Goal: Find specific page/section: Find specific page/section

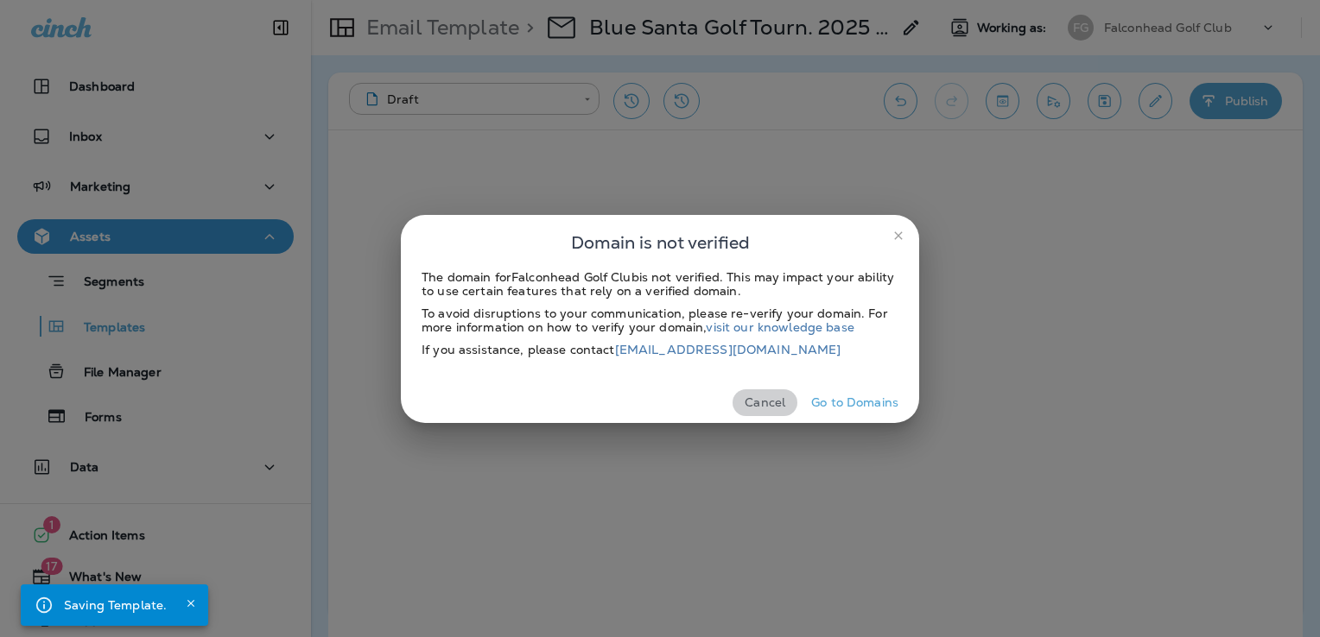
drag, startPoint x: 750, startPoint y: 403, endPoint x: 902, endPoint y: 306, distance: 180.7
click at [750, 403] on button "Cancel" at bounding box center [764, 403] width 65 height 27
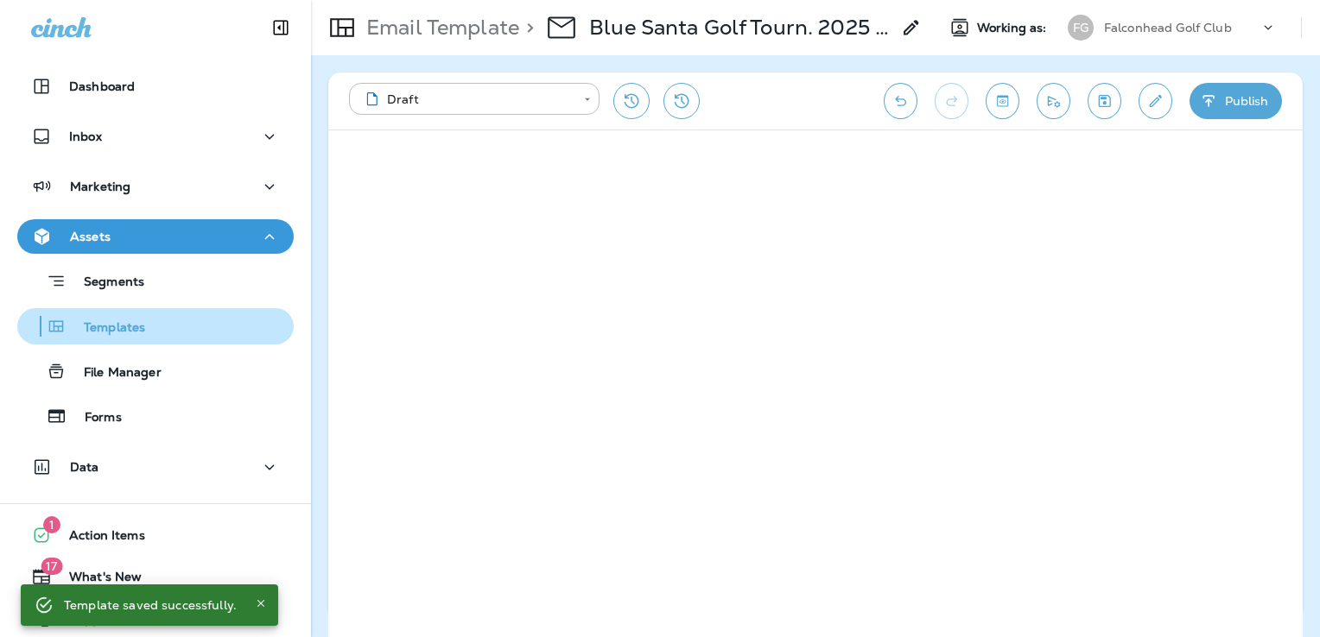
click at [173, 335] on div "Templates" at bounding box center [155, 327] width 263 height 26
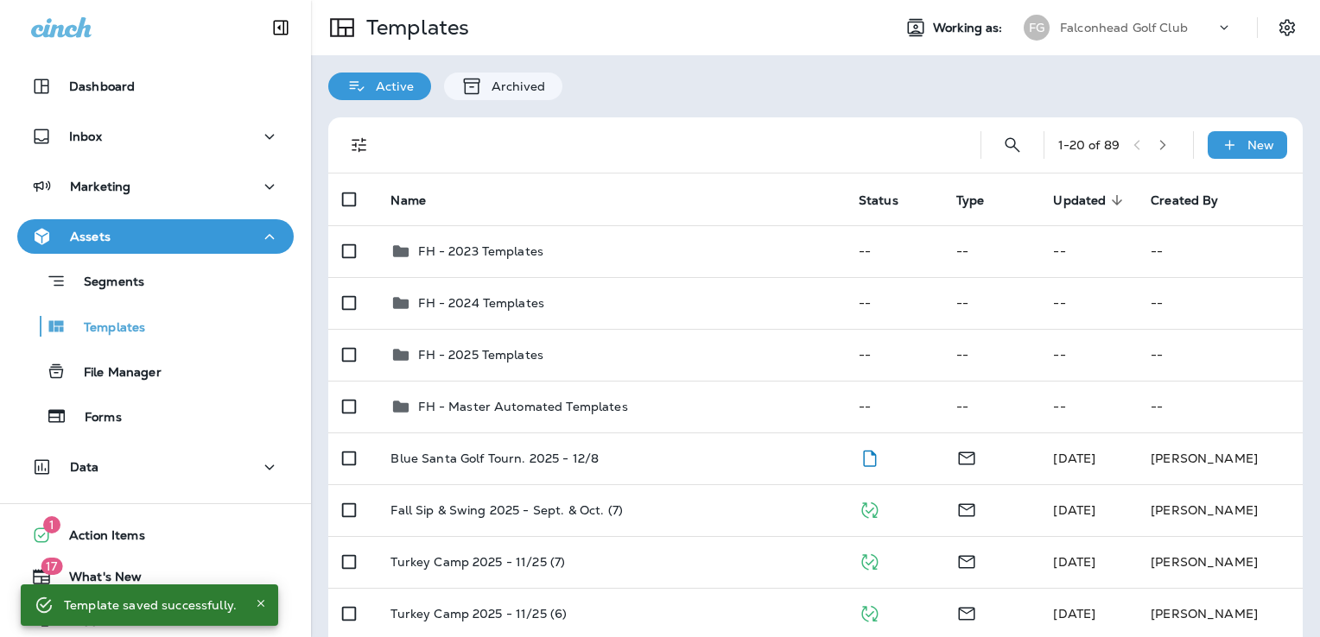
drag, startPoint x: 1138, startPoint y: 22, endPoint x: 1126, endPoint y: 35, distance: 17.1
click at [1138, 22] on p "Falconhead Golf Club" at bounding box center [1124, 28] width 128 height 14
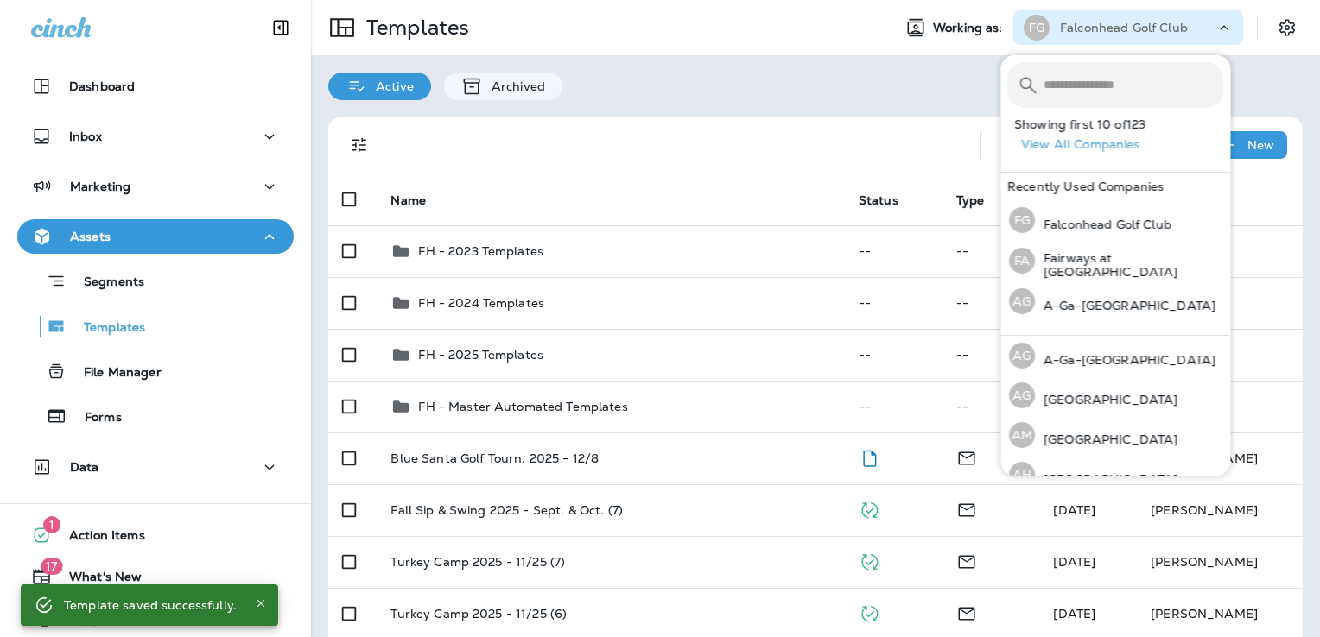
click at [1080, 79] on input "text" at bounding box center [1133, 85] width 180 height 46
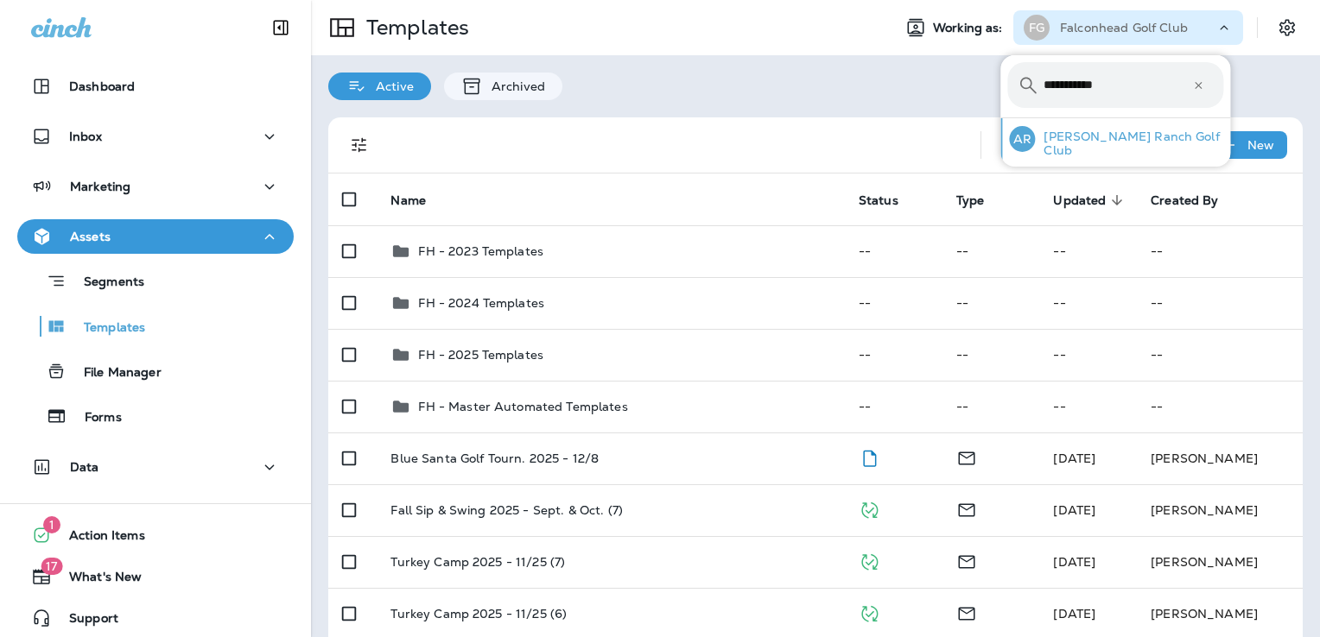
type input "**********"
click at [1085, 136] on p "[PERSON_NAME] Ranch Golf Club" at bounding box center [1129, 144] width 188 height 28
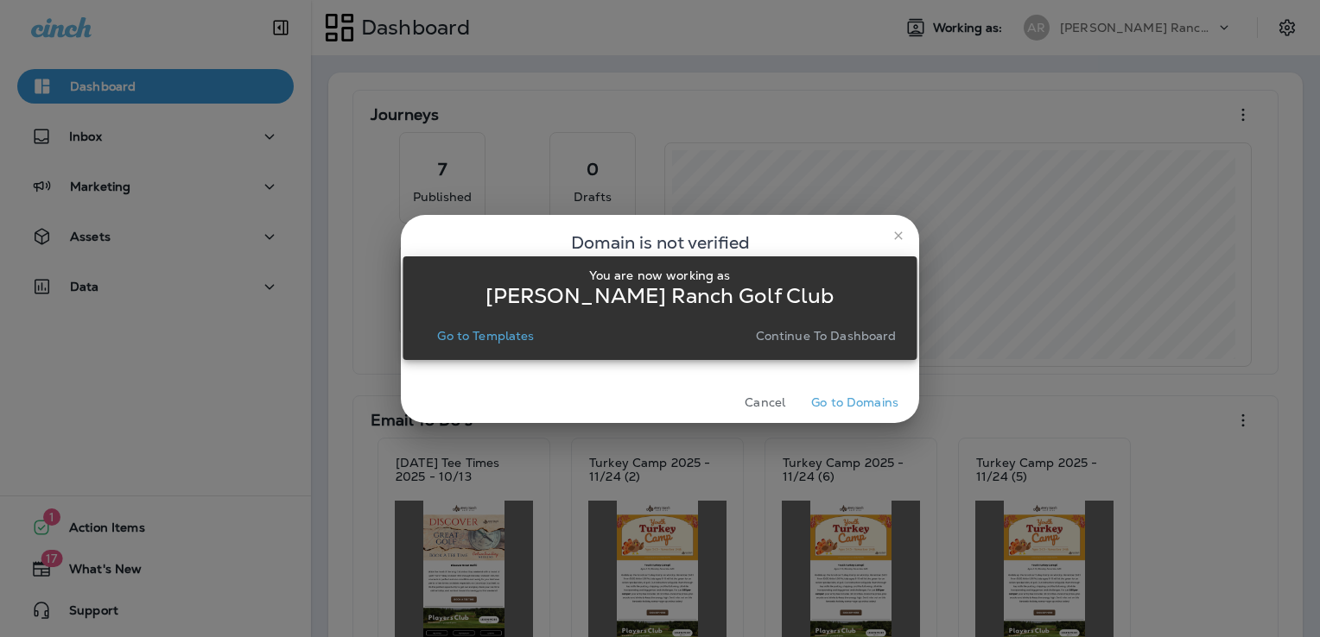
drag, startPoint x: 515, startPoint y: 333, endPoint x: 713, endPoint y: 385, distance: 204.5
click at [515, 333] on p "Go to Templates" at bounding box center [485, 336] width 97 height 14
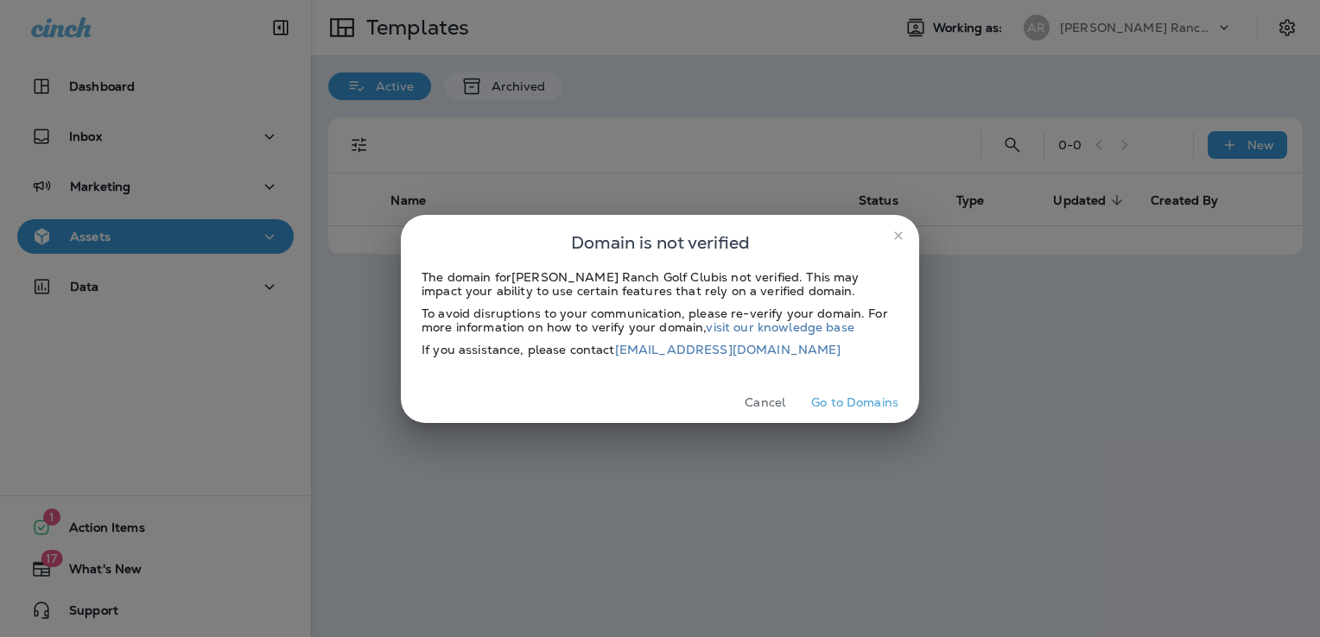
click at [770, 406] on button "Cancel" at bounding box center [764, 403] width 65 height 27
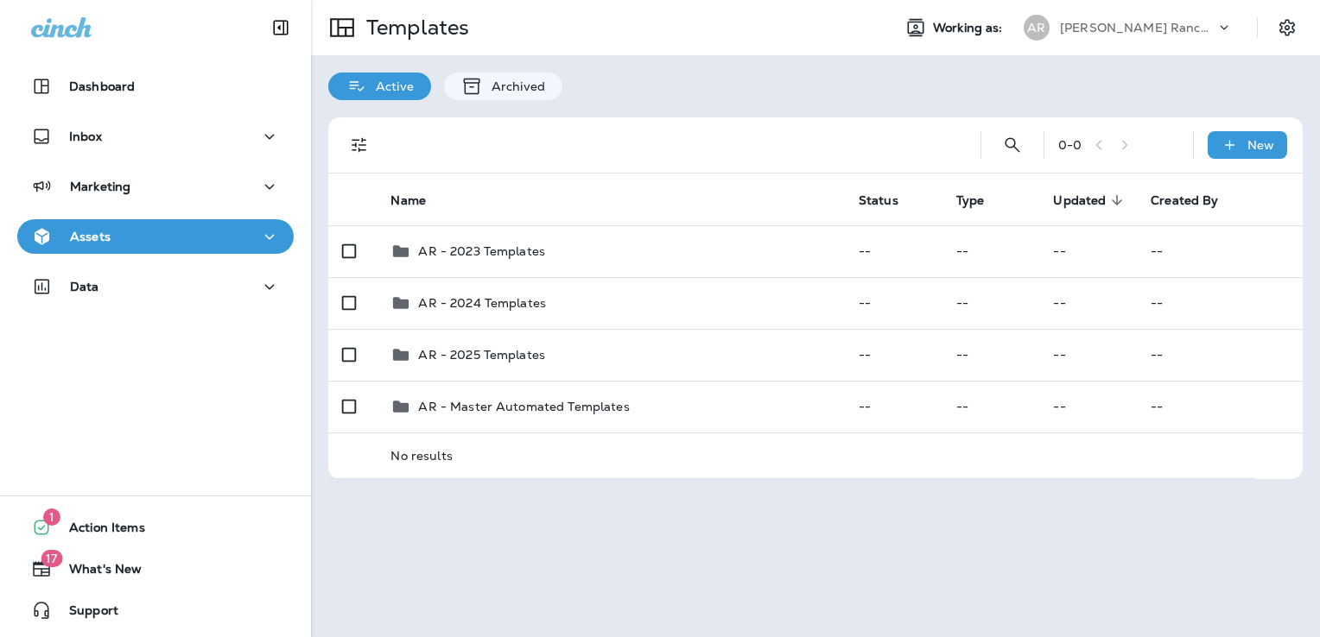
click at [1132, 22] on p "[PERSON_NAME] Ranch Golf Club" at bounding box center [1137, 28] width 155 height 14
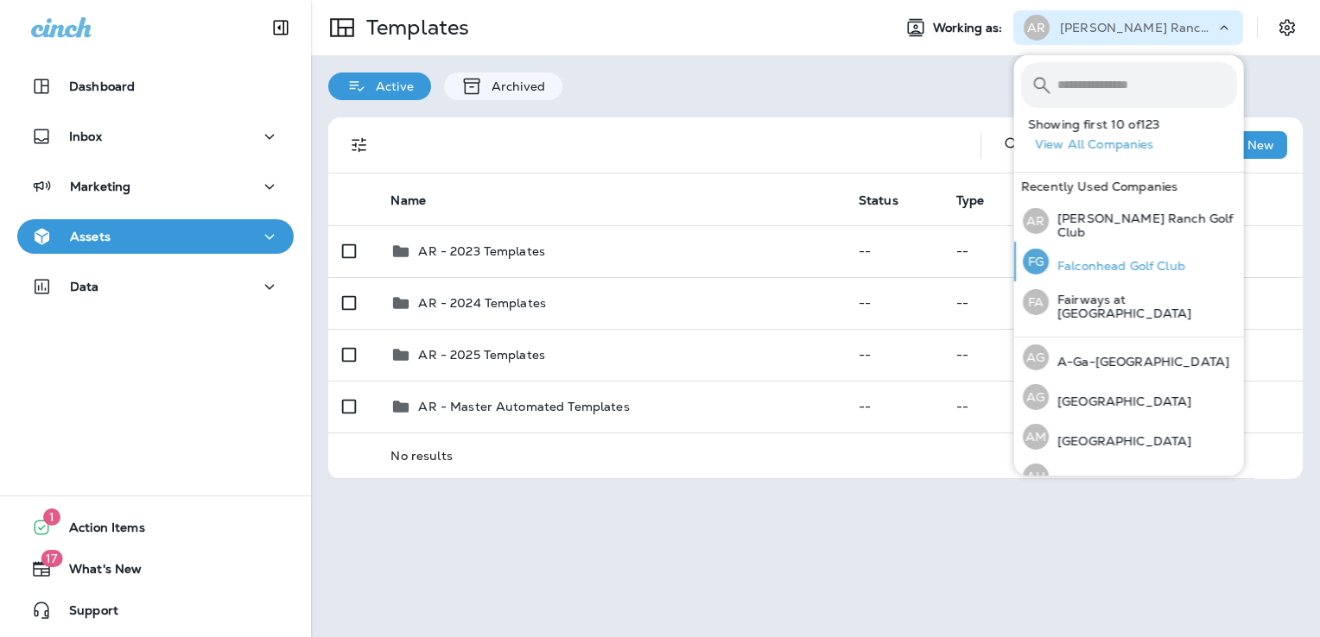
click at [1101, 263] on p "Falconhead Golf Club" at bounding box center [1117, 266] width 136 height 14
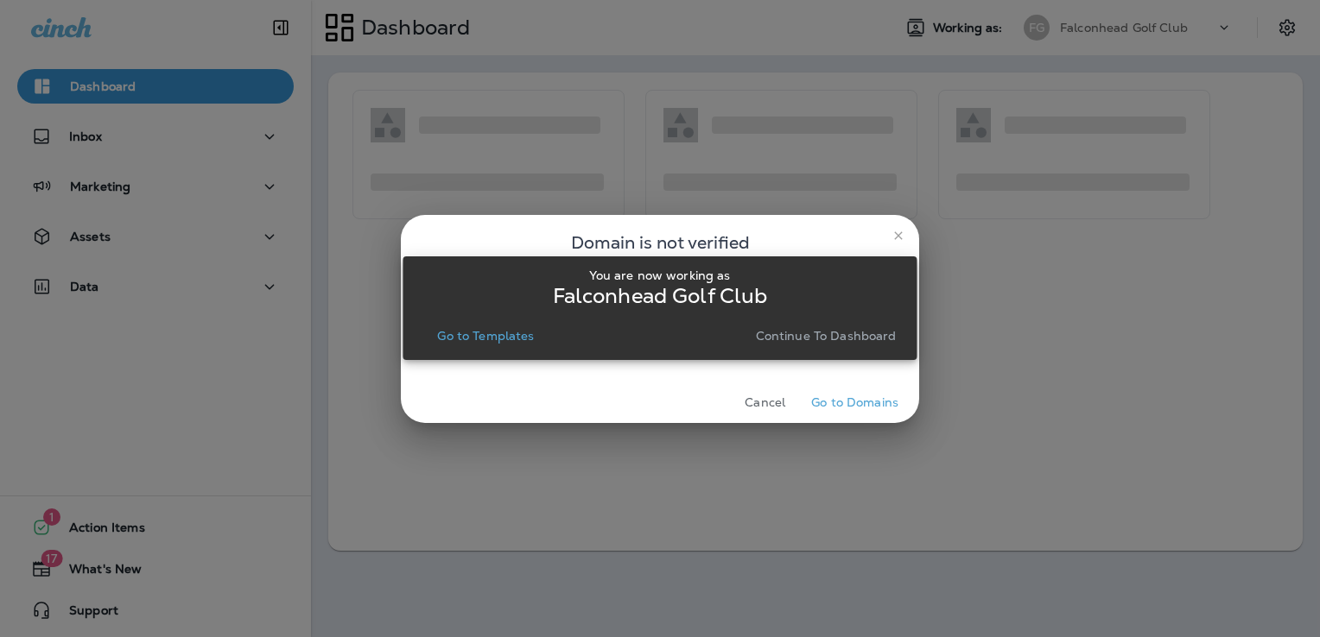
click at [515, 342] on p "Go to Templates" at bounding box center [485, 336] width 97 height 14
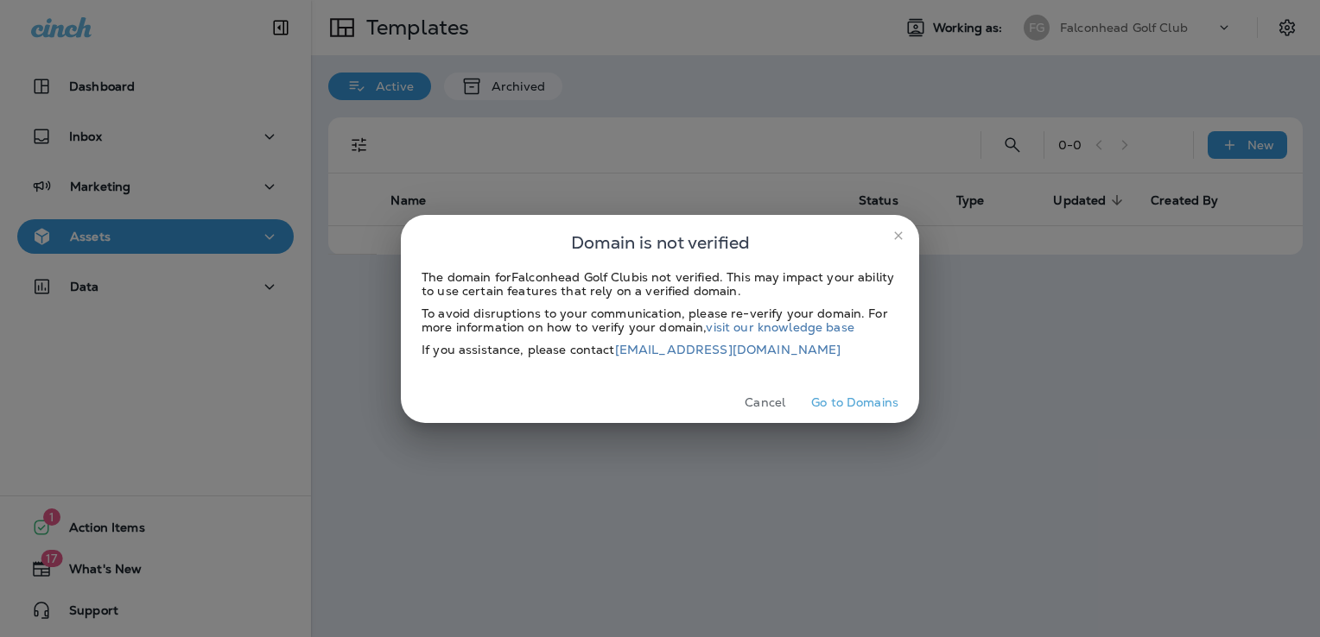
click at [770, 400] on button "Cancel" at bounding box center [764, 403] width 65 height 27
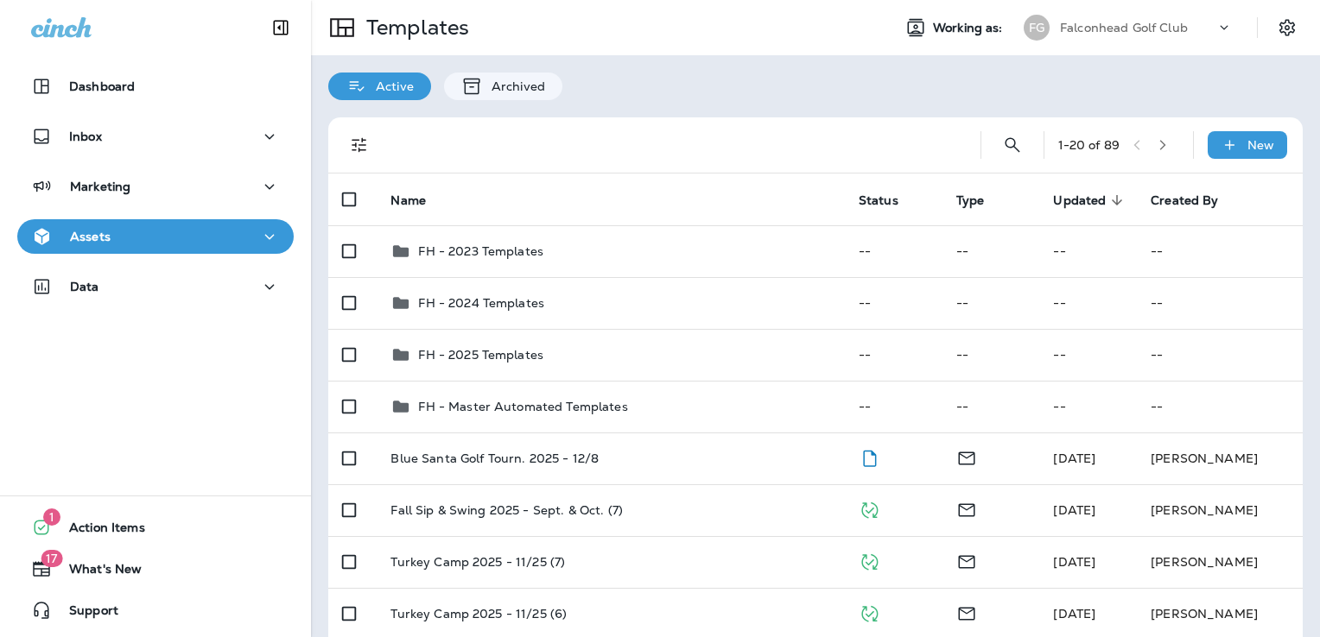
click at [1119, 32] on p "Falconhead Golf Club" at bounding box center [1124, 28] width 128 height 14
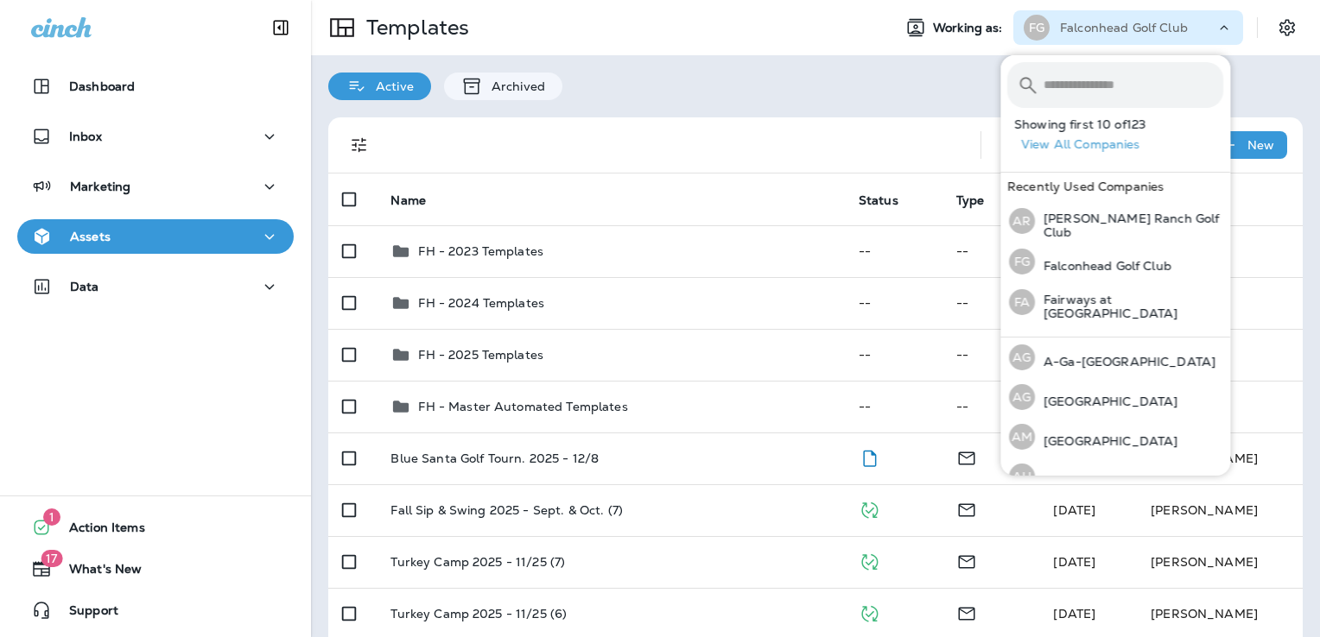
click at [1111, 90] on input "text" at bounding box center [1133, 85] width 180 height 46
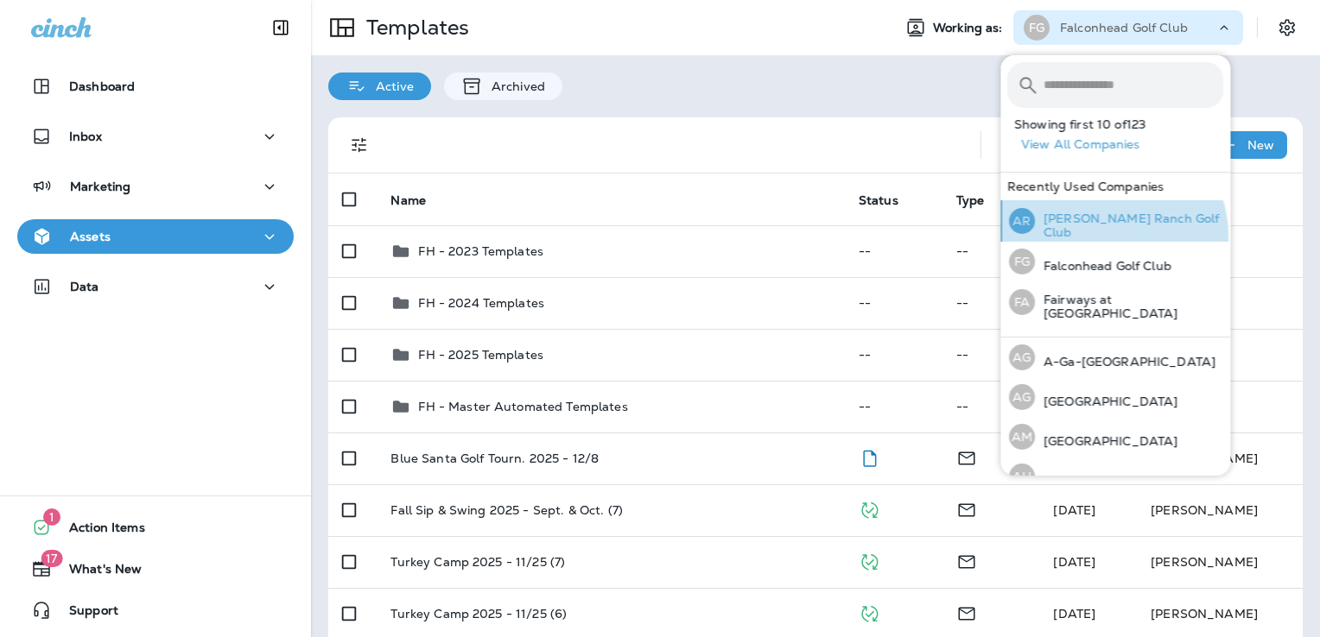
click at [1112, 236] on div "AR [PERSON_NAME] Ranch Golf Club" at bounding box center [1116, 220] width 228 height 41
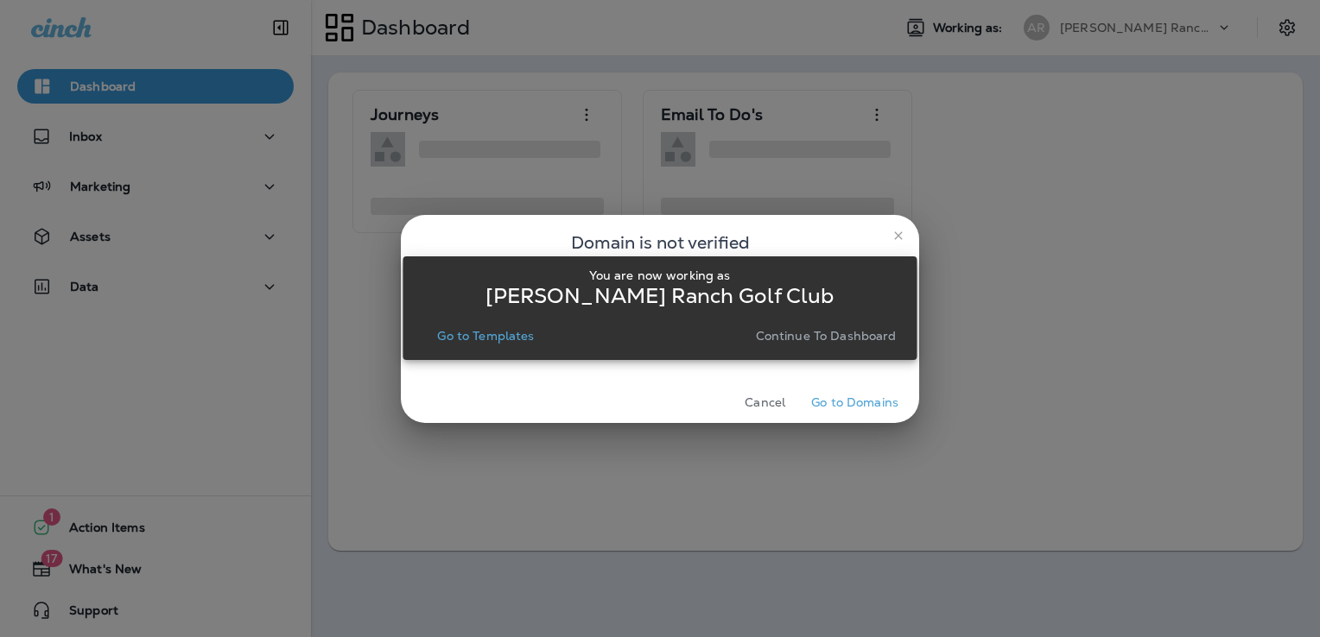
click at [504, 338] on p "Go to Templates" at bounding box center [485, 336] width 97 height 14
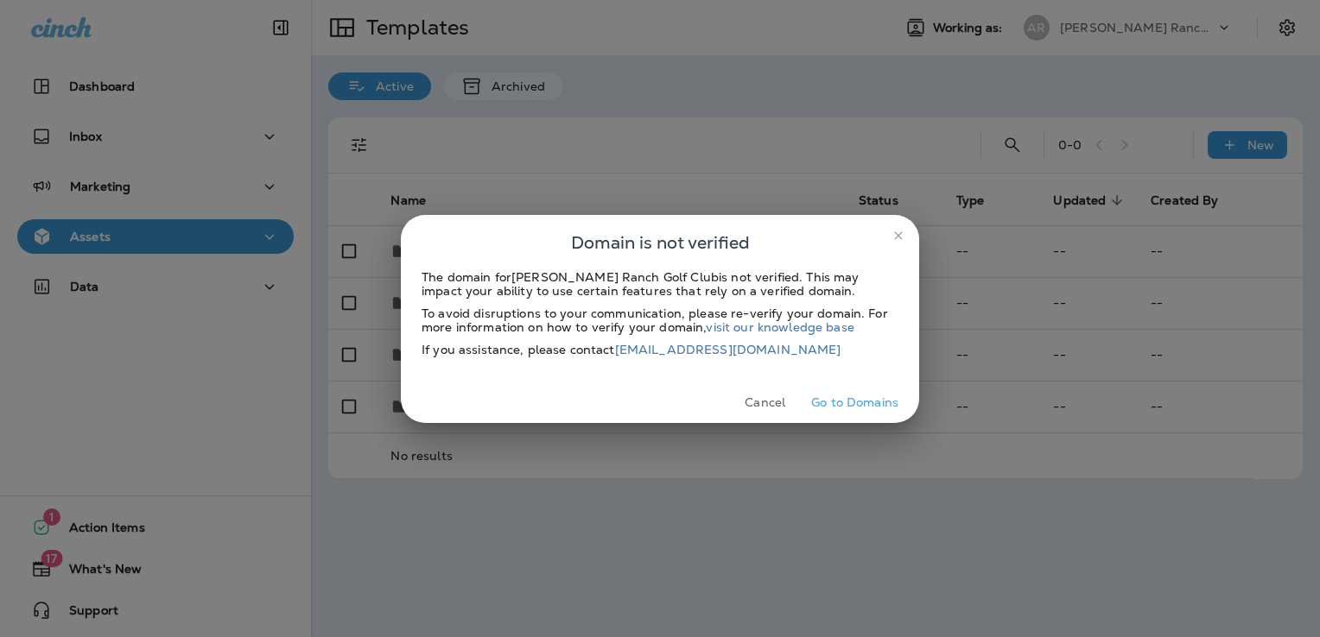
click at [765, 403] on button "Cancel" at bounding box center [764, 403] width 65 height 27
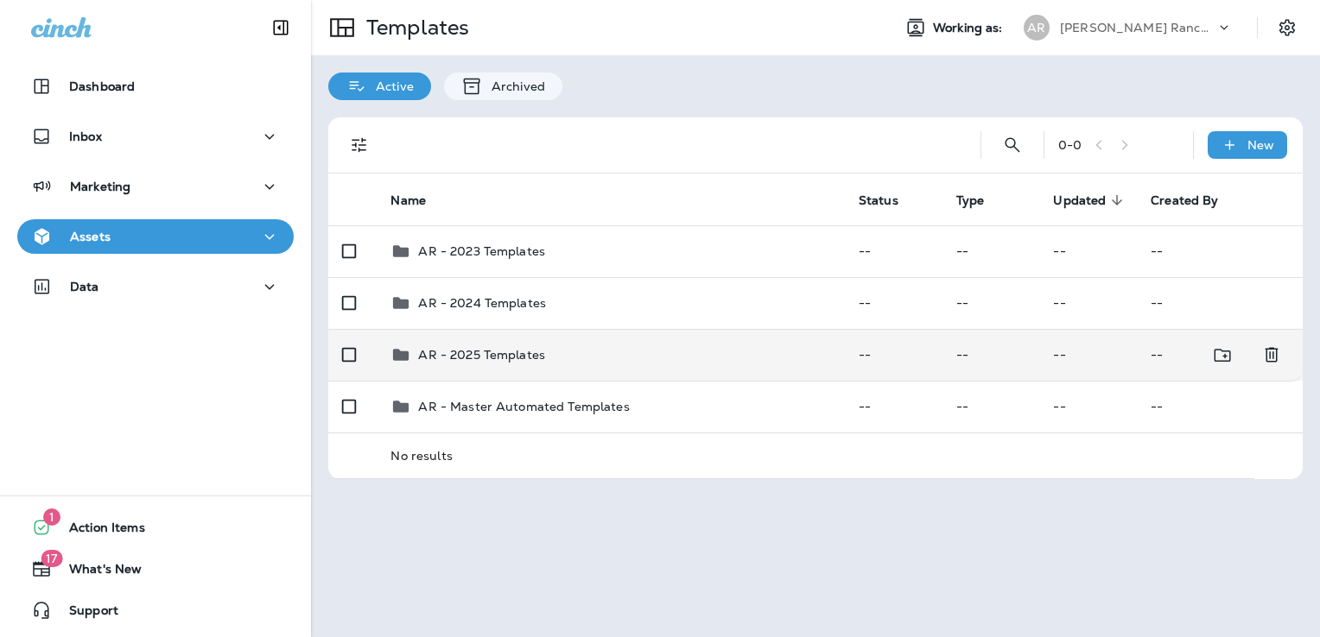
click at [554, 373] on td "AR - 2025 Templates" at bounding box center [610, 355] width 467 height 52
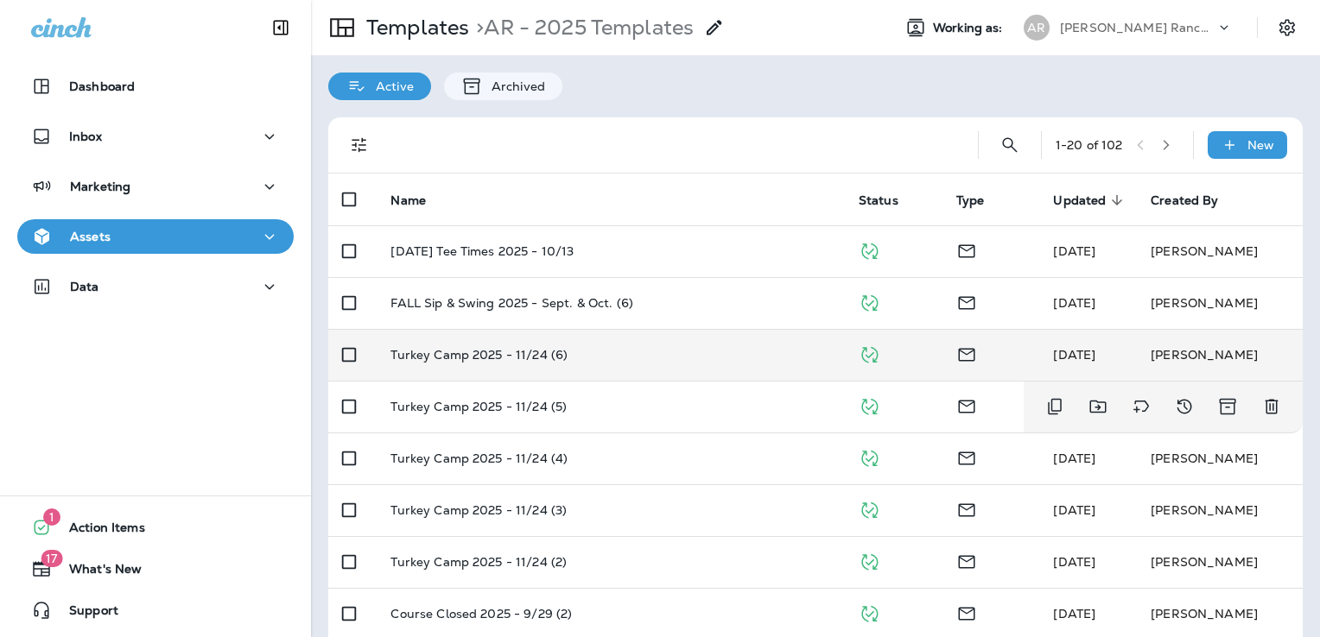
scroll to position [642, 0]
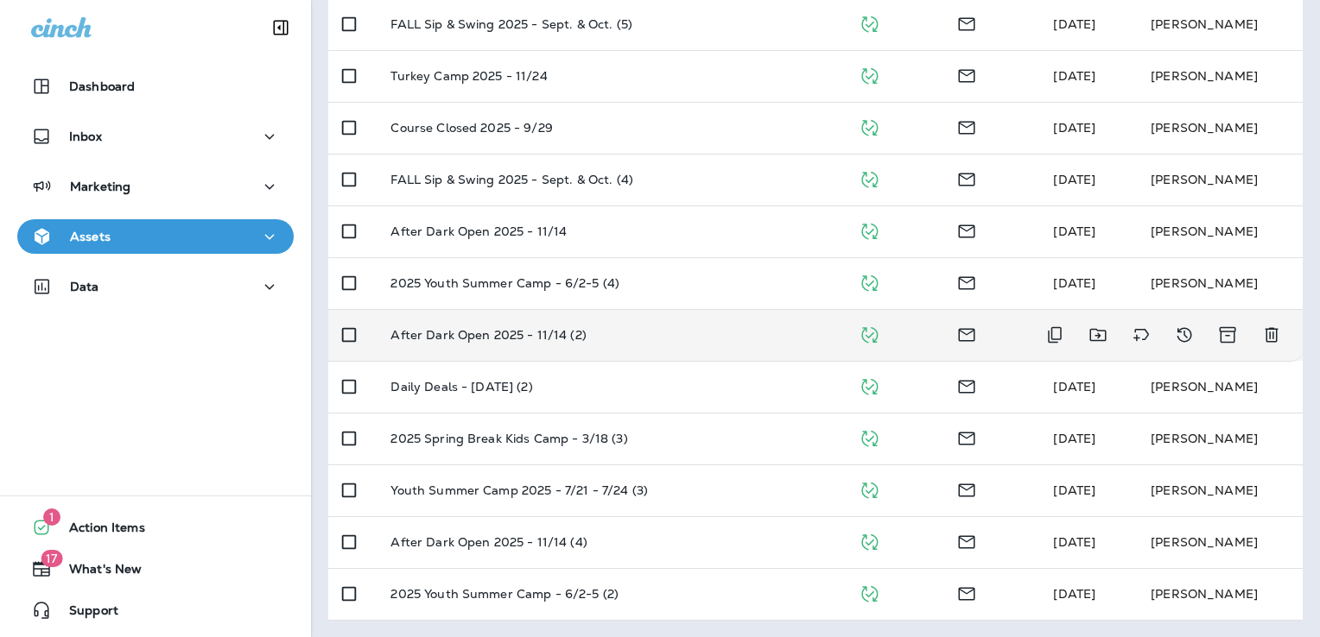
click at [739, 340] on div "After Dark Open 2025 - 11/14 (2)" at bounding box center [610, 335] width 440 height 14
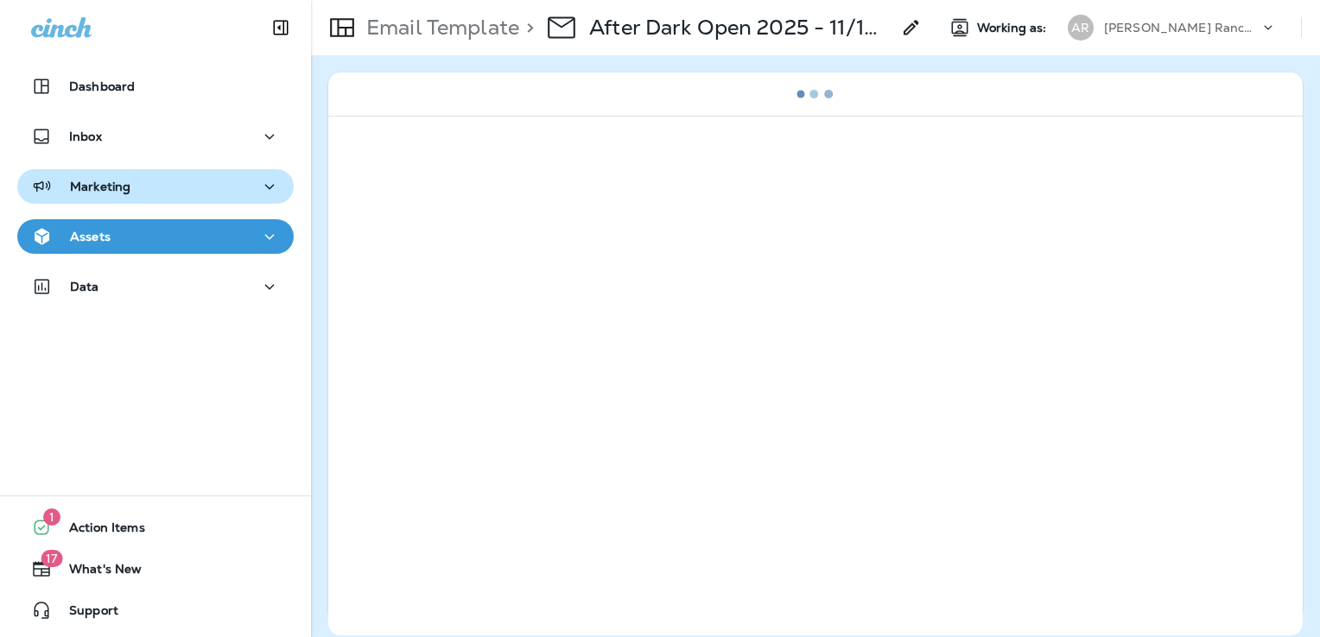
click at [195, 188] on div "Marketing" at bounding box center [155, 187] width 249 height 22
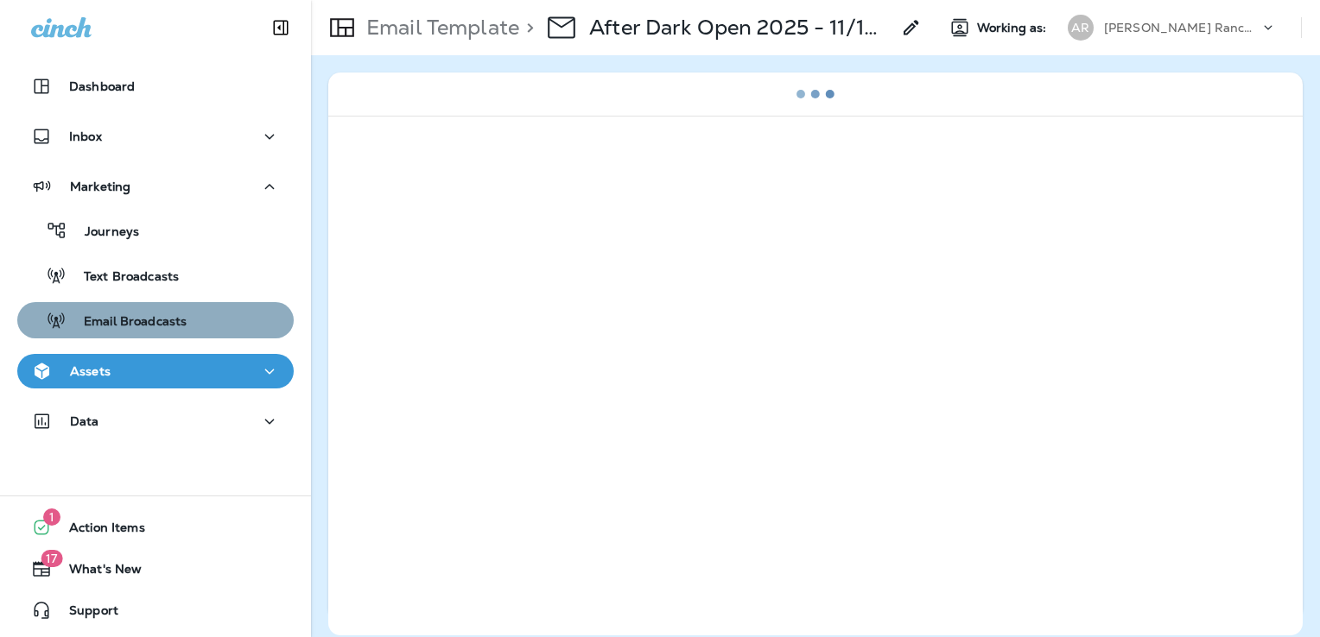
click at [184, 308] on div "Email Broadcasts" at bounding box center [105, 320] width 162 height 26
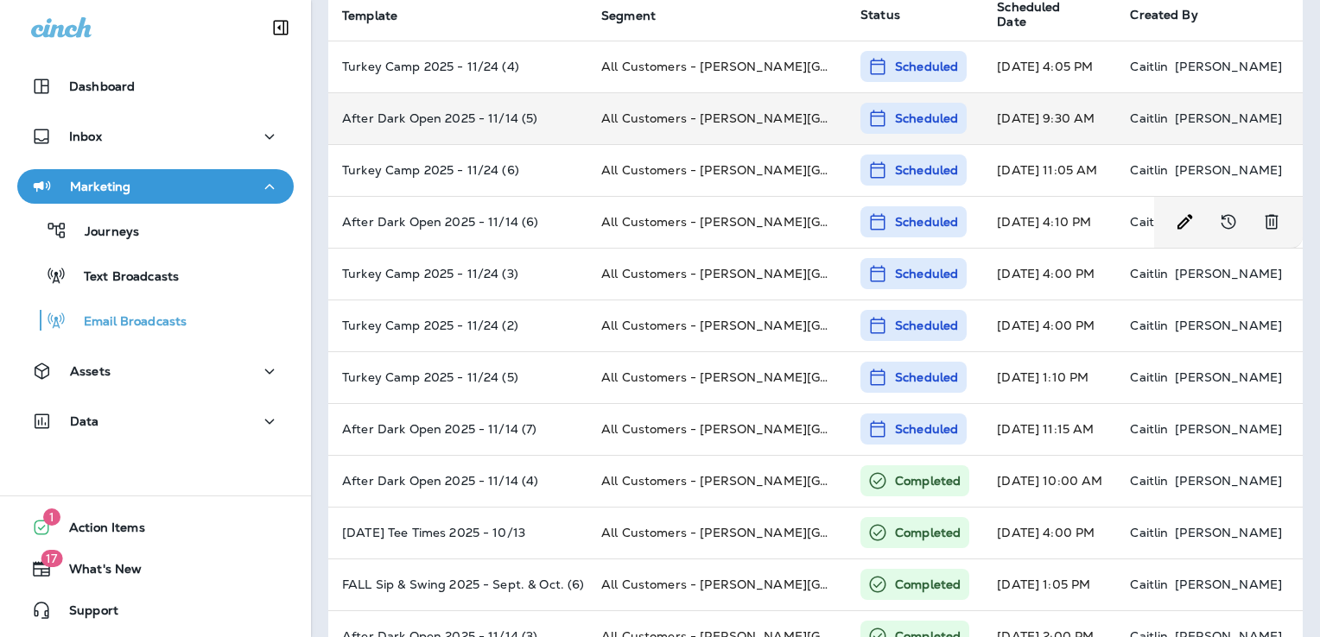
scroll to position [104, 0]
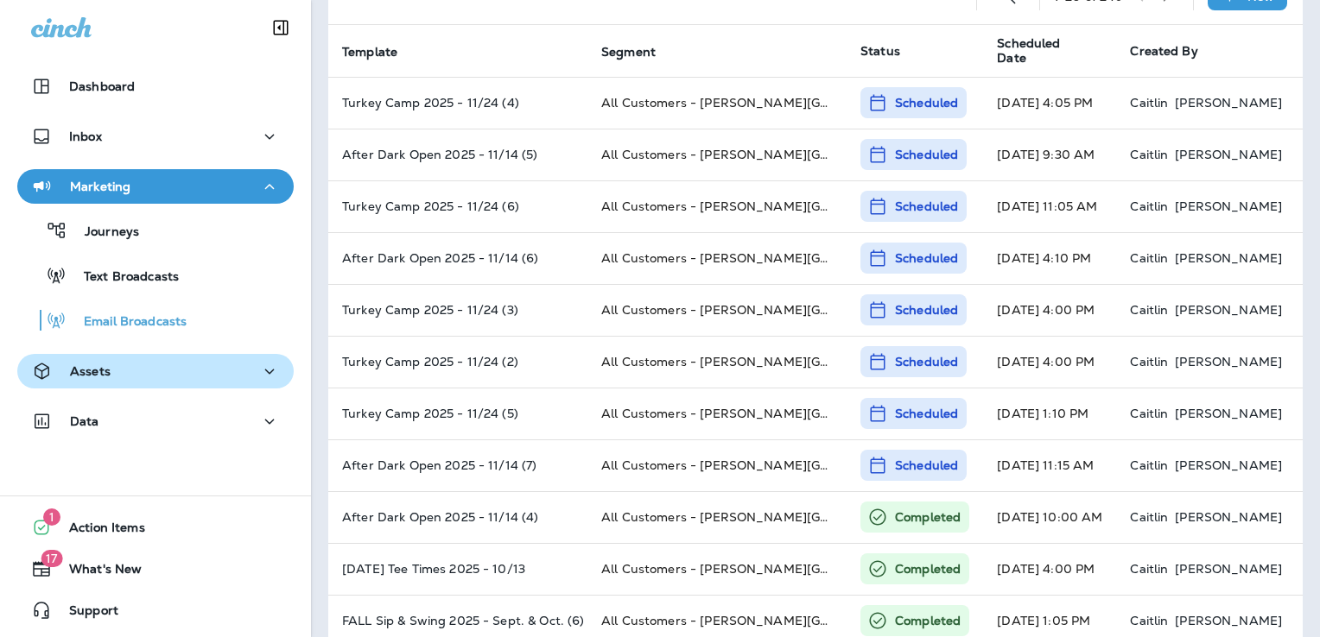
click at [134, 375] on div "Assets" at bounding box center [155, 372] width 249 height 22
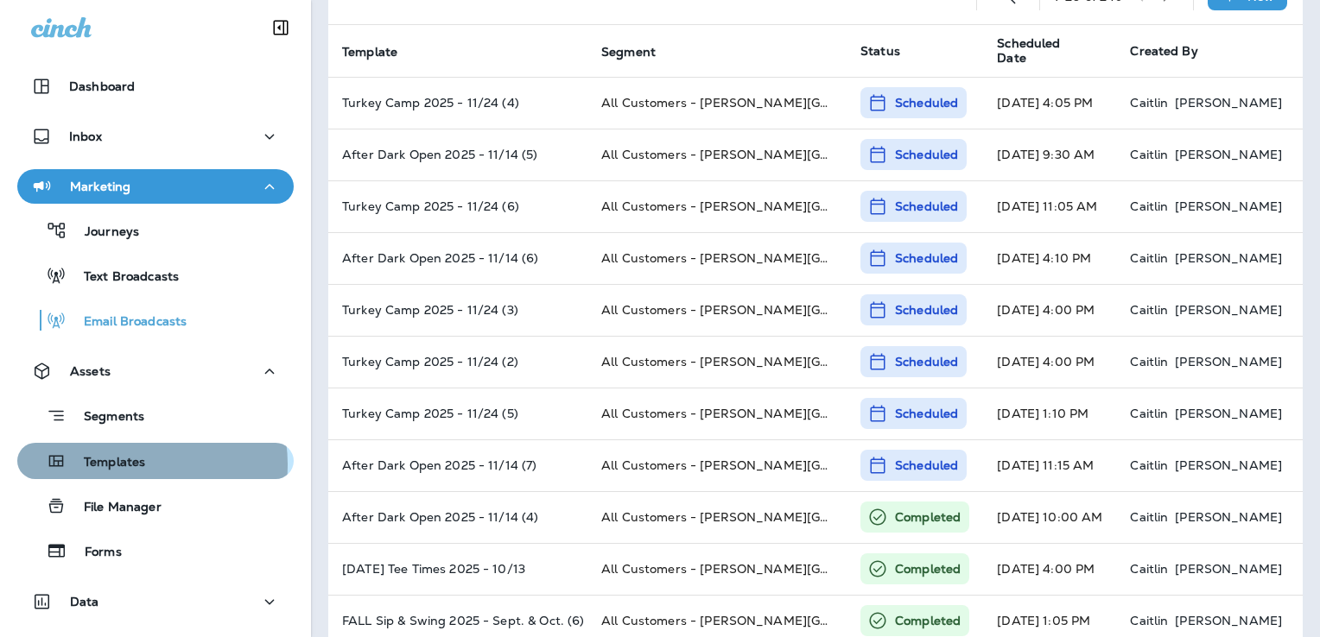
click at [127, 465] on p "Templates" at bounding box center [106, 463] width 79 height 16
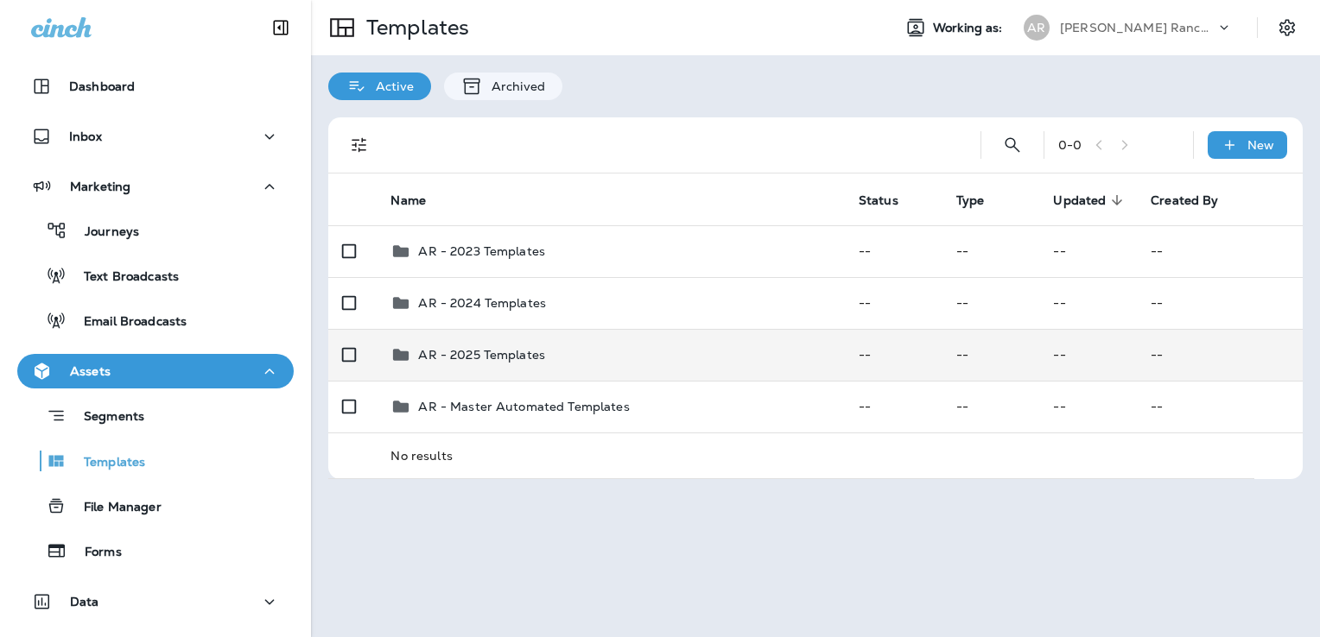
click at [634, 345] on div "AR - 2025 Templates" at bounding box center [610, 355] width 440 height 21
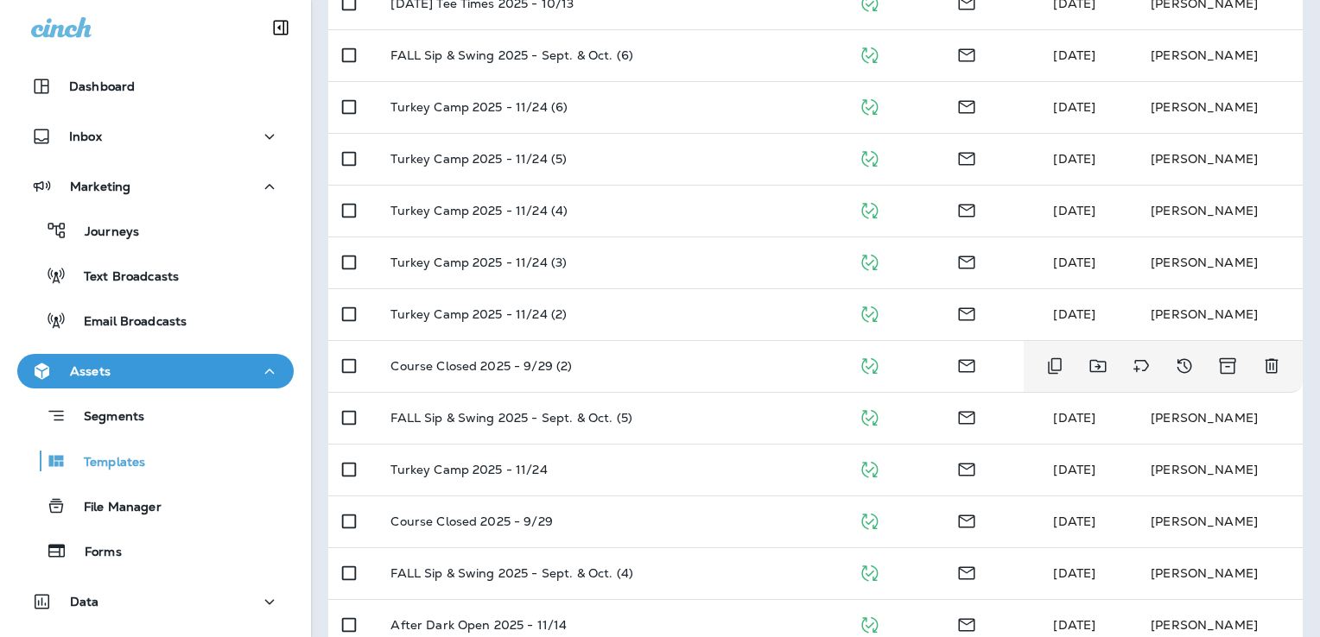
scroll to position [496, 0]
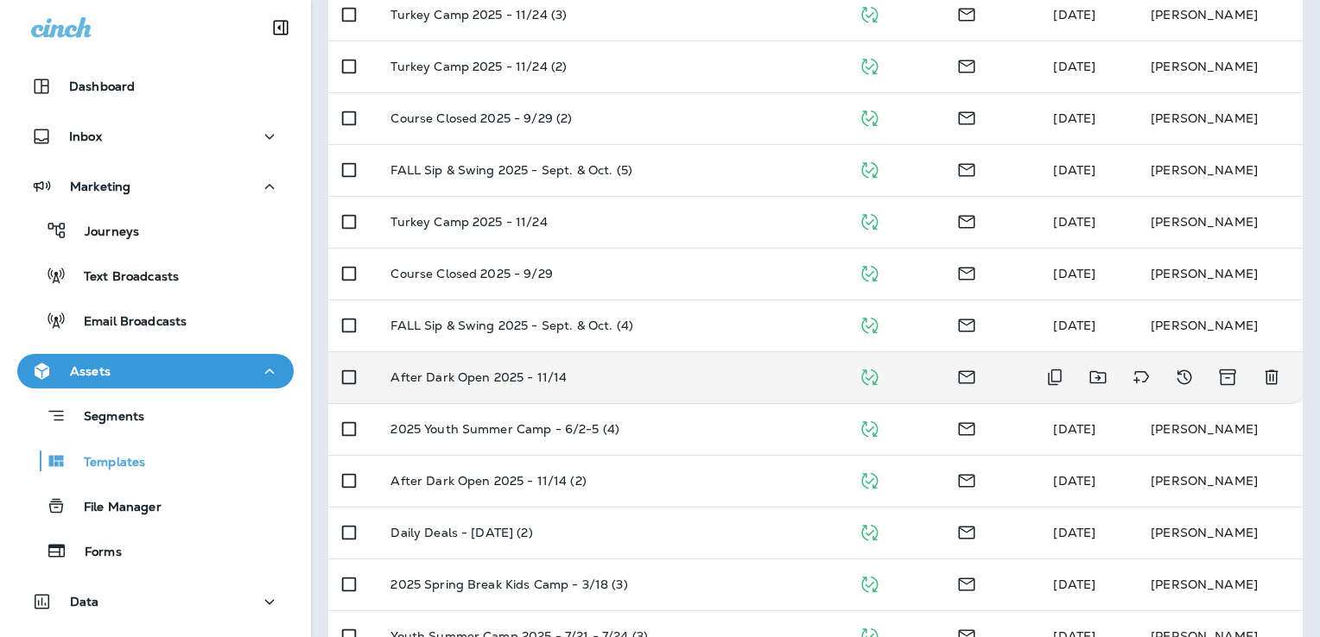
click at [635, 393] on td "After Dark Open 2025 - 11/14" at bounding box center [610, 378] width 467 height 52
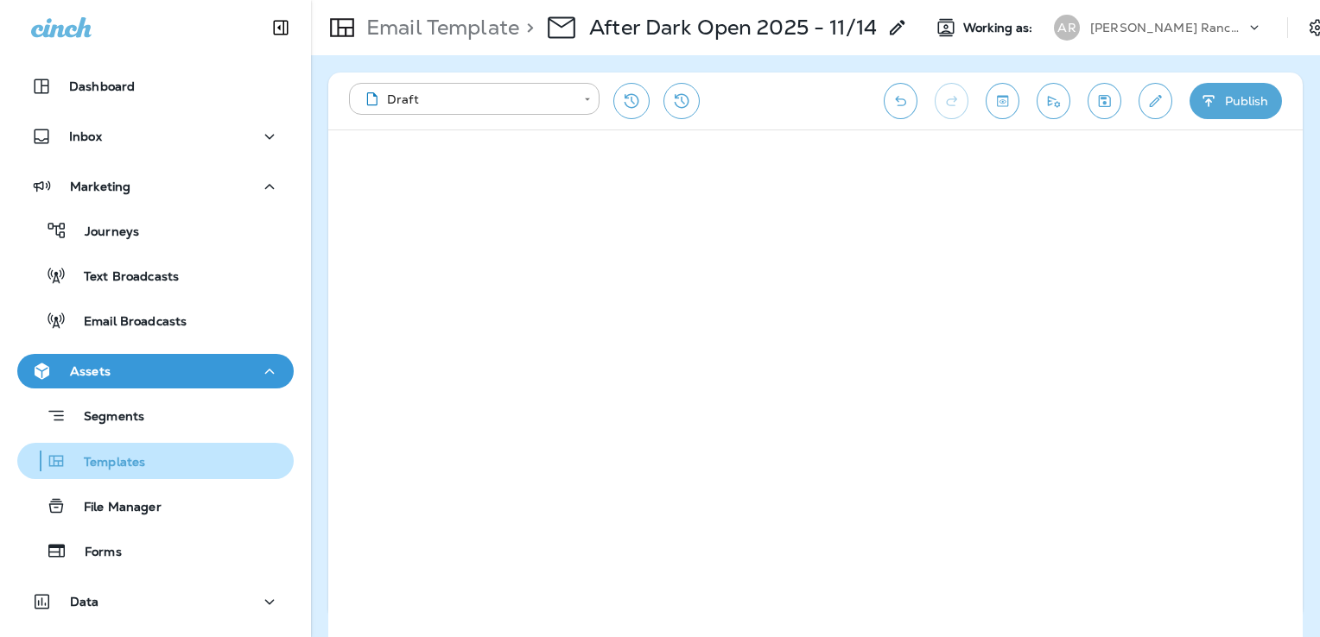
click at [140, 472] on div "Templates" at bounding box center [84, 461] width 121 height 26
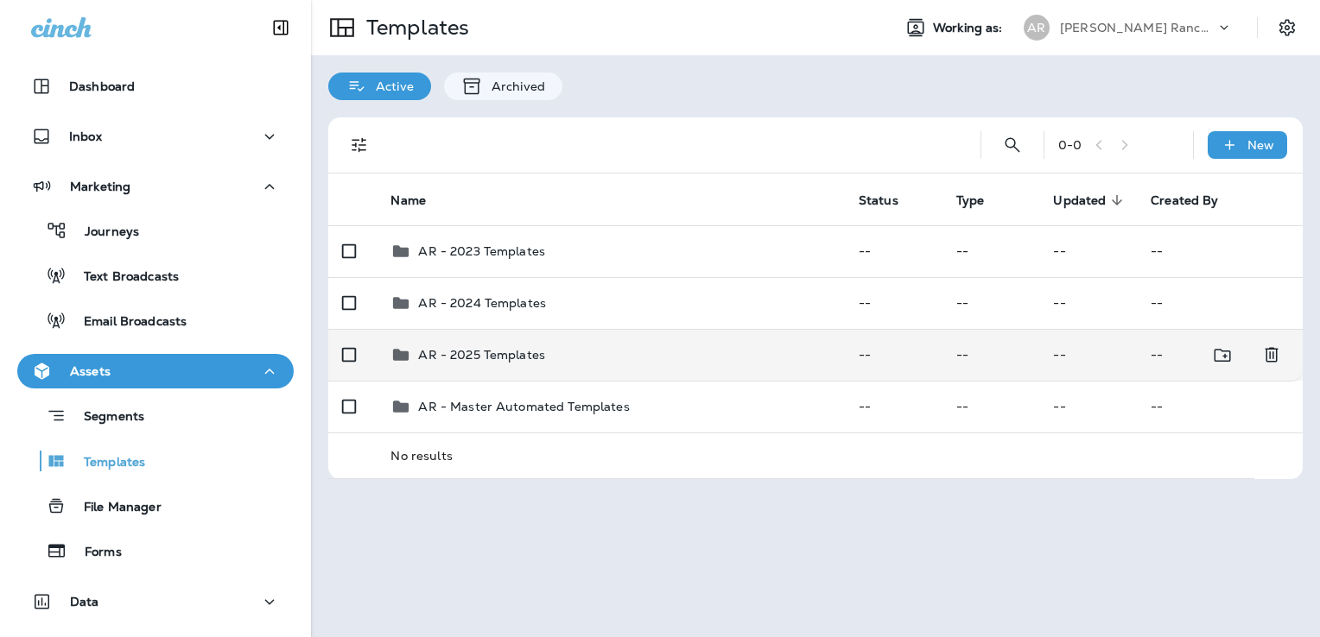
click at [645, 360] on div "AR - 2025 Templates" at bounding box center [610, 355] width 440 height 21
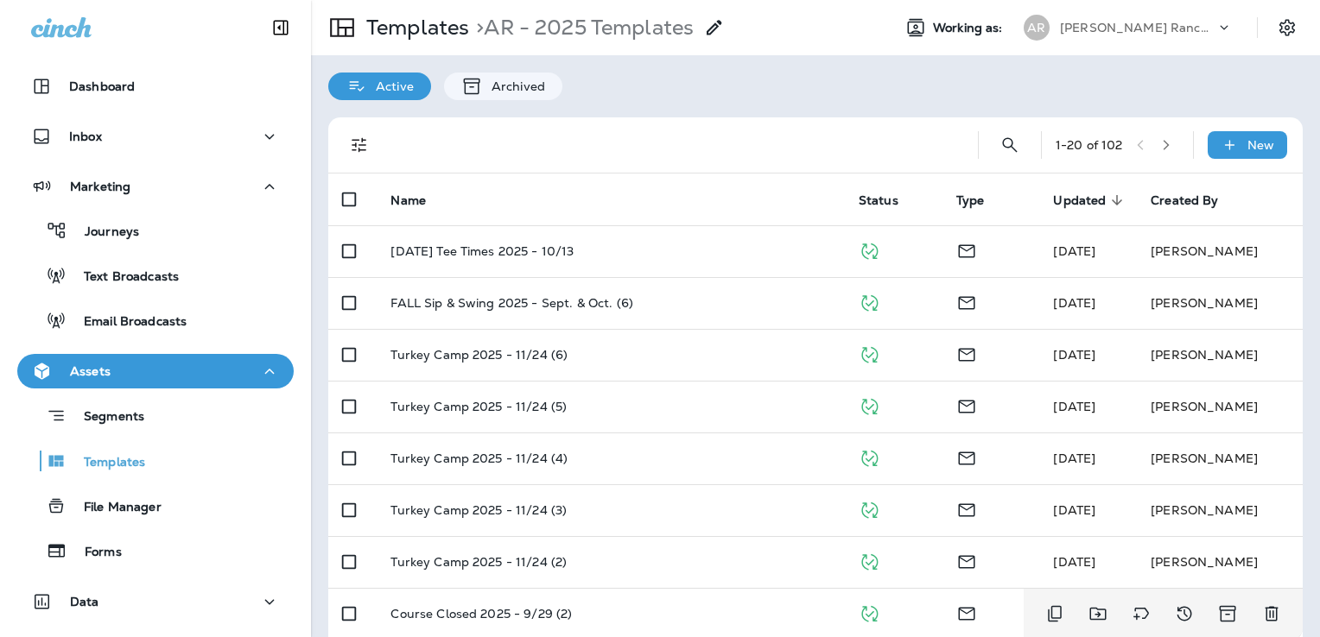
scroll to position [166, 0]
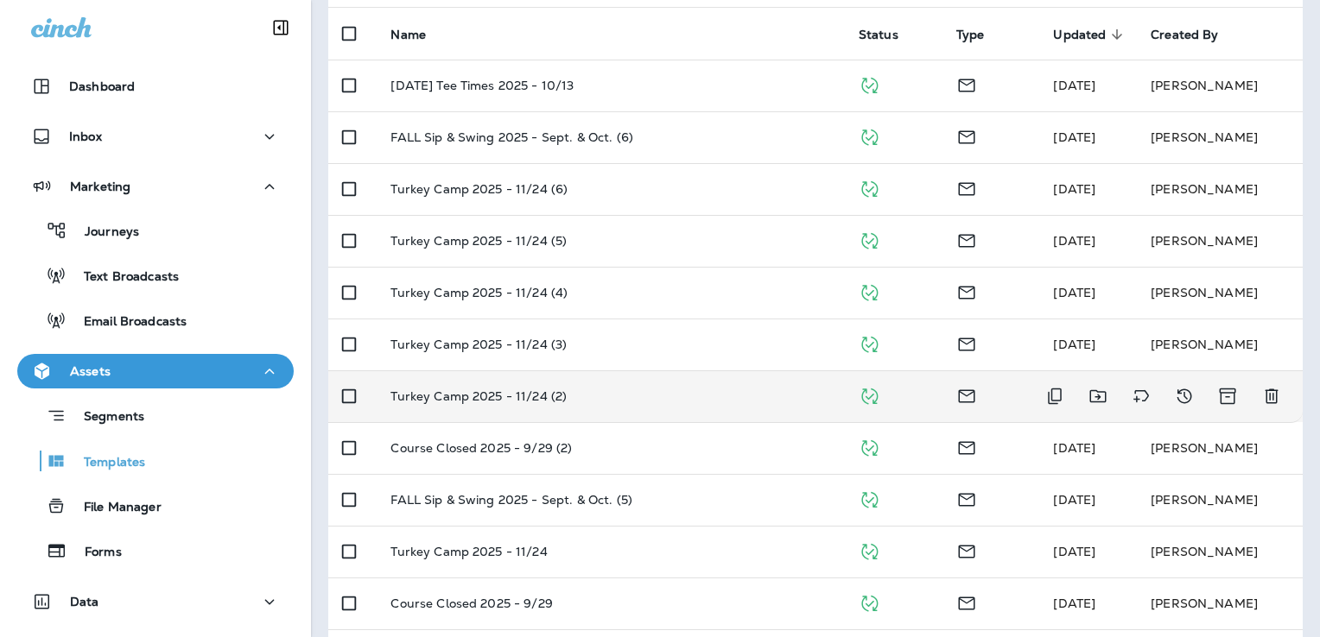
click at [704, 399] on div "Turkey Camp 2025 - 11/24 (2)" at bounding box center [610, 397] width 440 height 14
